Goal: Transaction & Acquisition: Purchase product/service

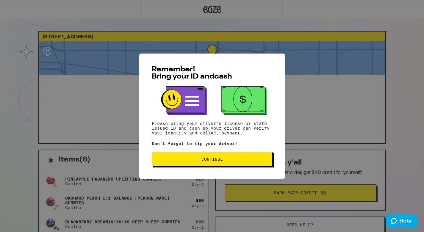
click at [214, 160] on span "Continue" at bounding box center [212, 159] width 21 height 4
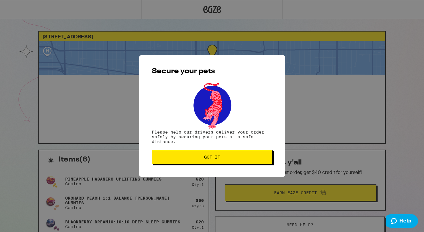
click at [214, 155] on span "Got it" at bounding box center [212, 157] width 16 height 4
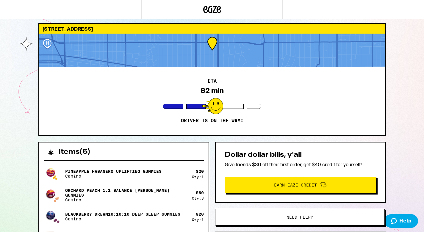
scroll to position [7, 0]
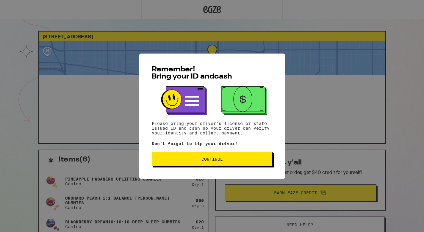
scroll to position [7, 0]
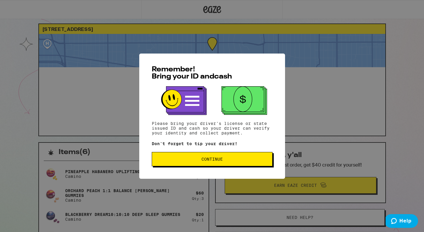
click at [219, 161] on span "Continue" at bounding box center [212, 159] width 21 height 4
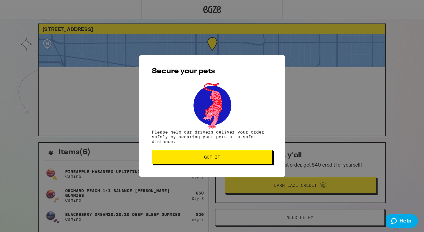
click at [208, 142] on p "Please help our drivers deliver your order safely by securing your pets at a sa…" at bounding box center [212, 137] width 121 height 14
click at [207, 159] on span "Got it" at bounding box center [212, 157] width 16 height 4
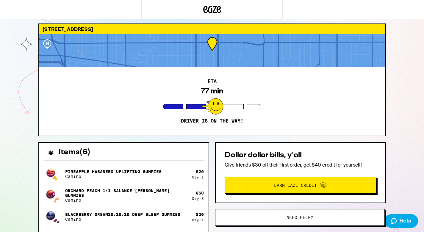
scroll to position [0, 0]
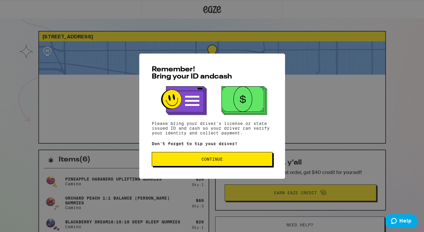
click at [225, 160] on span "Continue" at bounding box center [212, 159] width 111 height 4
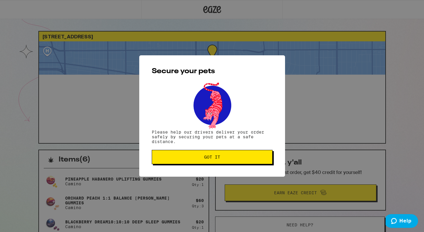
click at [230, 161] on button "Got it" at bounding box center [212, 157] width 121 height 14
